Goal: Communication & Community: Ask a question

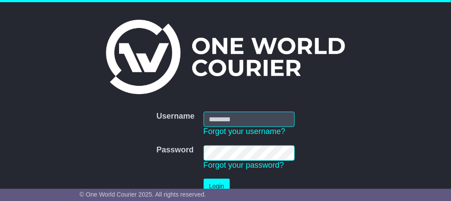
type input "**********"
click at [218, 183] on button "Login" at bounding box center [217, 186] width 26 height 15
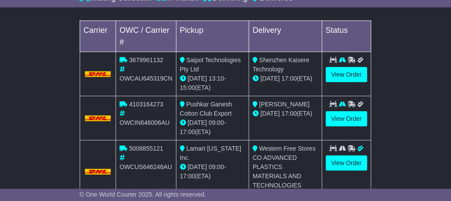
scroll to position [263, 0]
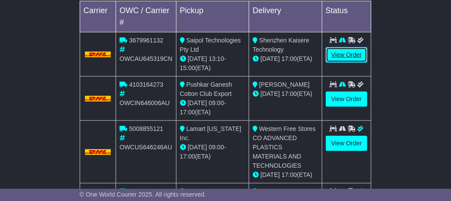
click at [347, 57] on link "View Order" at bounding box center [347, 54] width 42 height 15
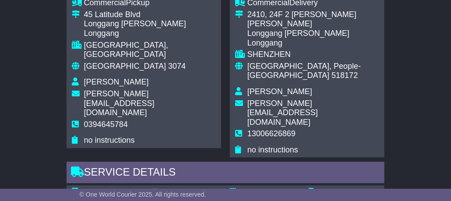
scroll to position [613, 0]
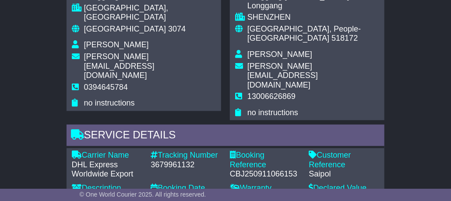
click at [200, 160] on div "3679961132" at bounding box center [186, 165] width 70 height 10
drag, startPoint x: 197, startPoint y: 124, endPoint x: 151, endPoint y: 124, distance: 45.5
click at [151, 160] on div "3679961132" at bounding box center [186, 165] width 70 height 10
copy div "3679961132"
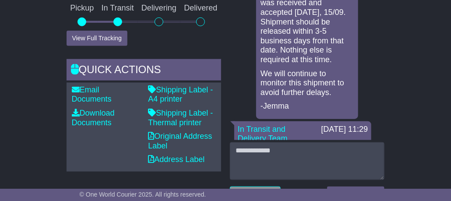
scroll to position [278, 0]
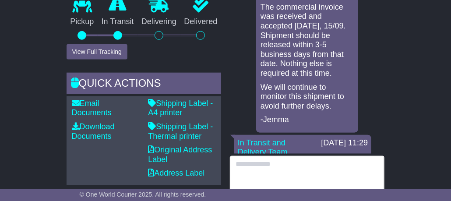
click at [281, 173] on textarea at bounding box center [307, 175] width 155 height 38
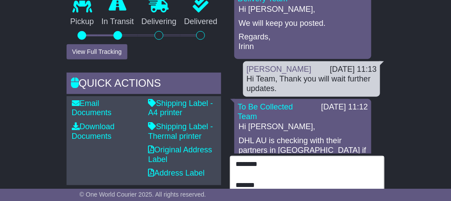
click at [273, 172] on textarea "******** ******" at bounding box center [307, 175] width 155 height 38
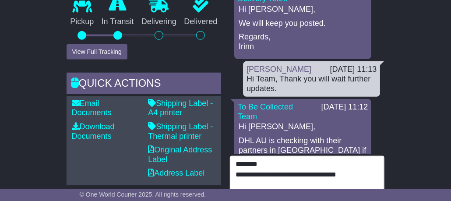
scroll to position [477, 0]
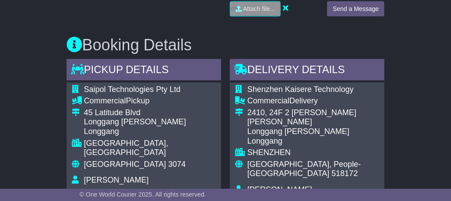
type textarea "**********"
click at [356, 17] on button "Send a Message" at bounding box center [355, 8] width 57 height 15
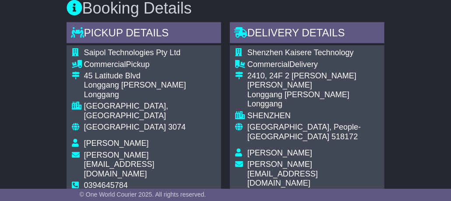
scroll to position [153, 0]
